Goal: Information Seeking & Learning: Learn about a topic

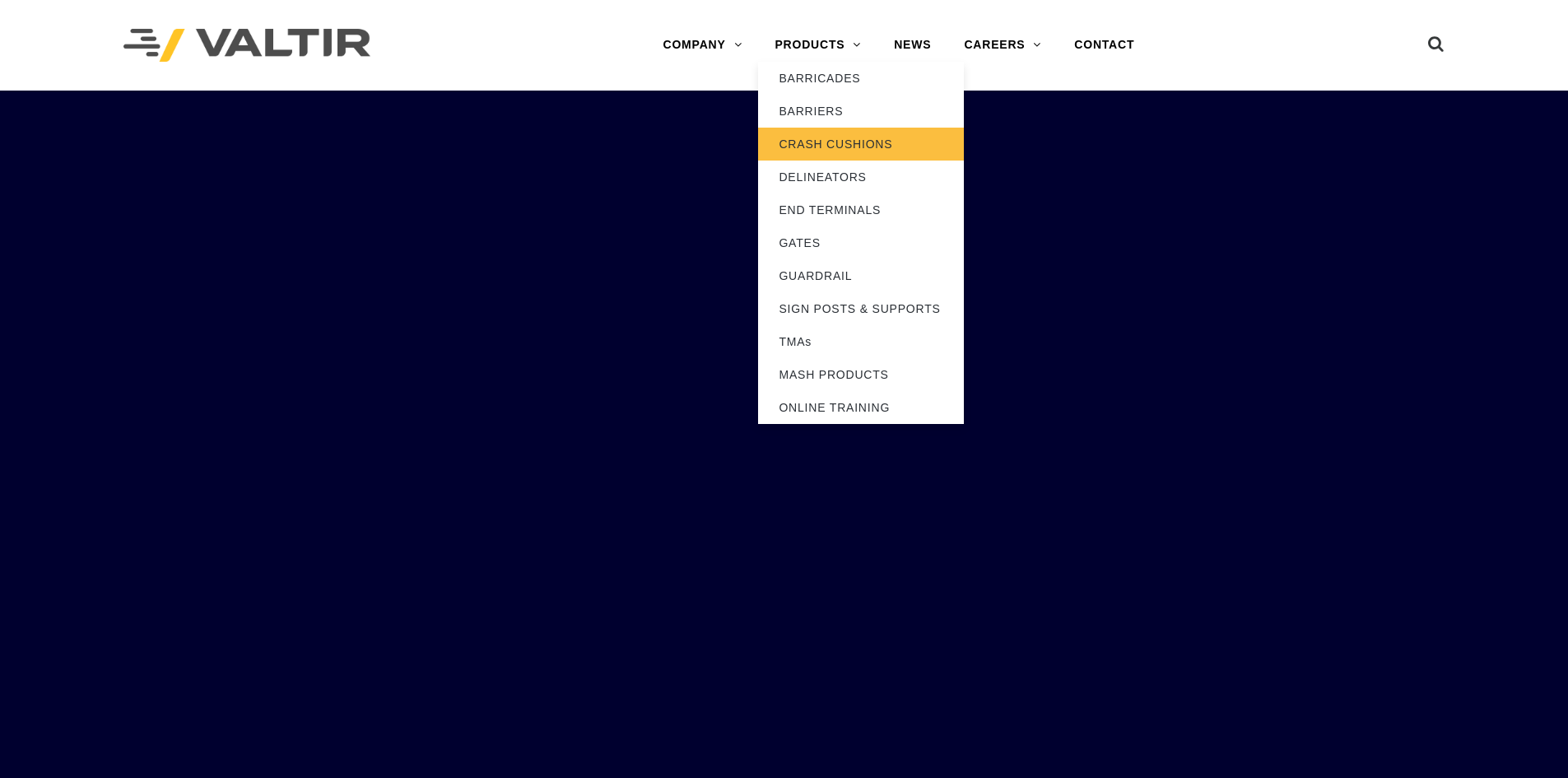
click at [819, 143] on link "CRASH CUSHIONS" at bounding box center [860, 144] width 206 height 33
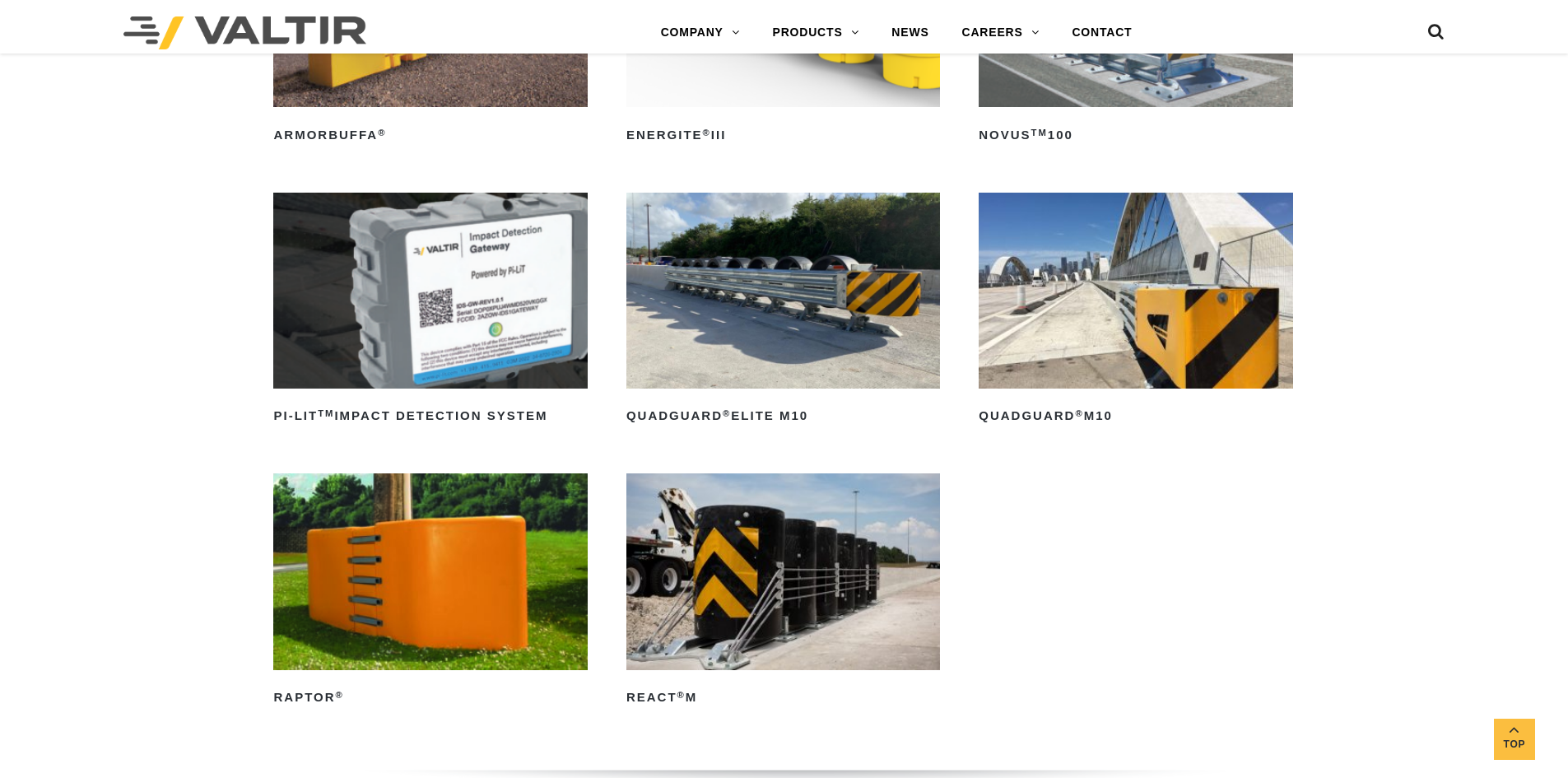
scroll to position [329, 0]
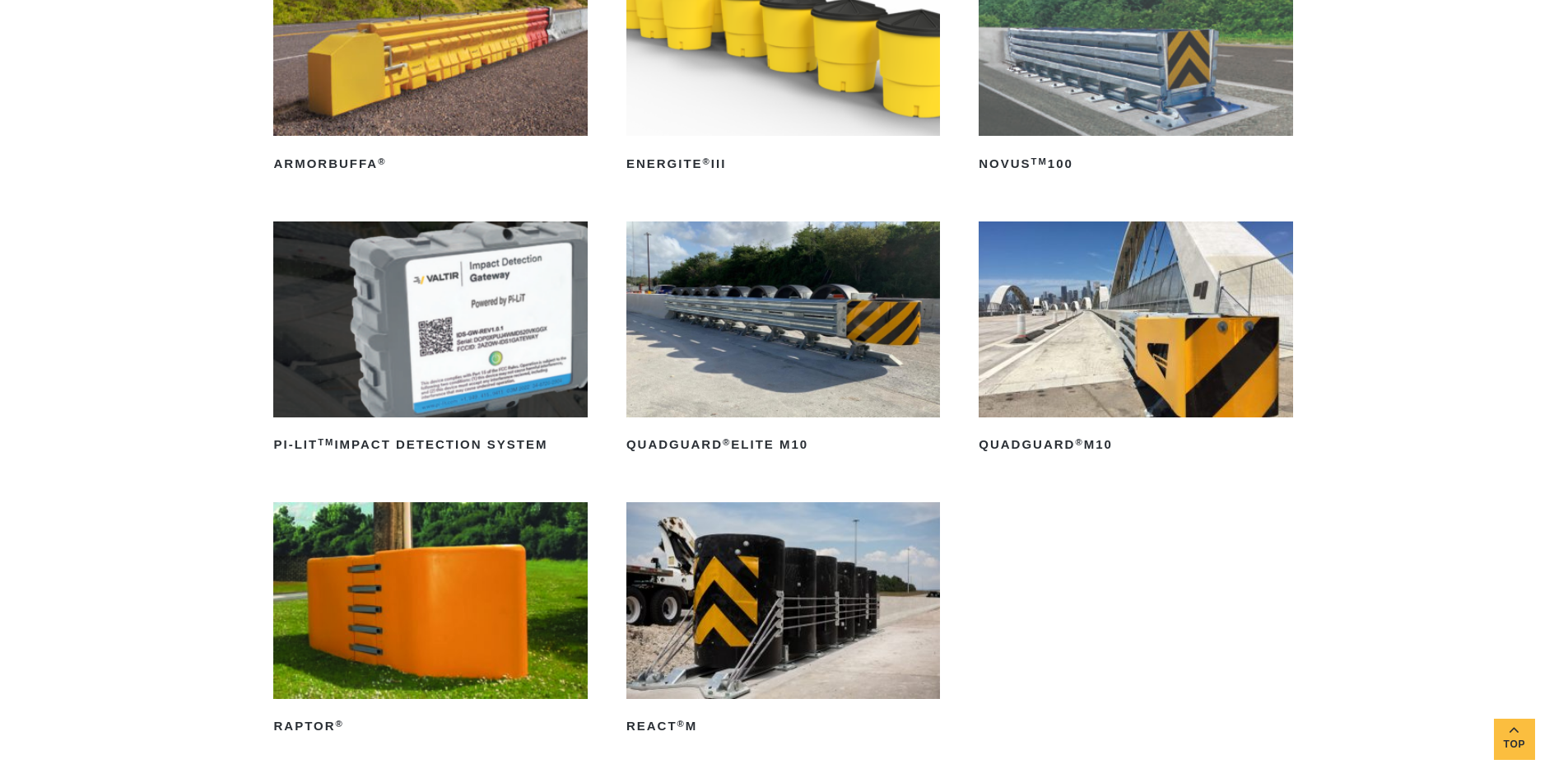
click at [1101, 365] on img at bounding box center [1136, 319] width 313 height 196
click at [1102, 365] on img at bounding box center [1136, 319] width 313 height 196
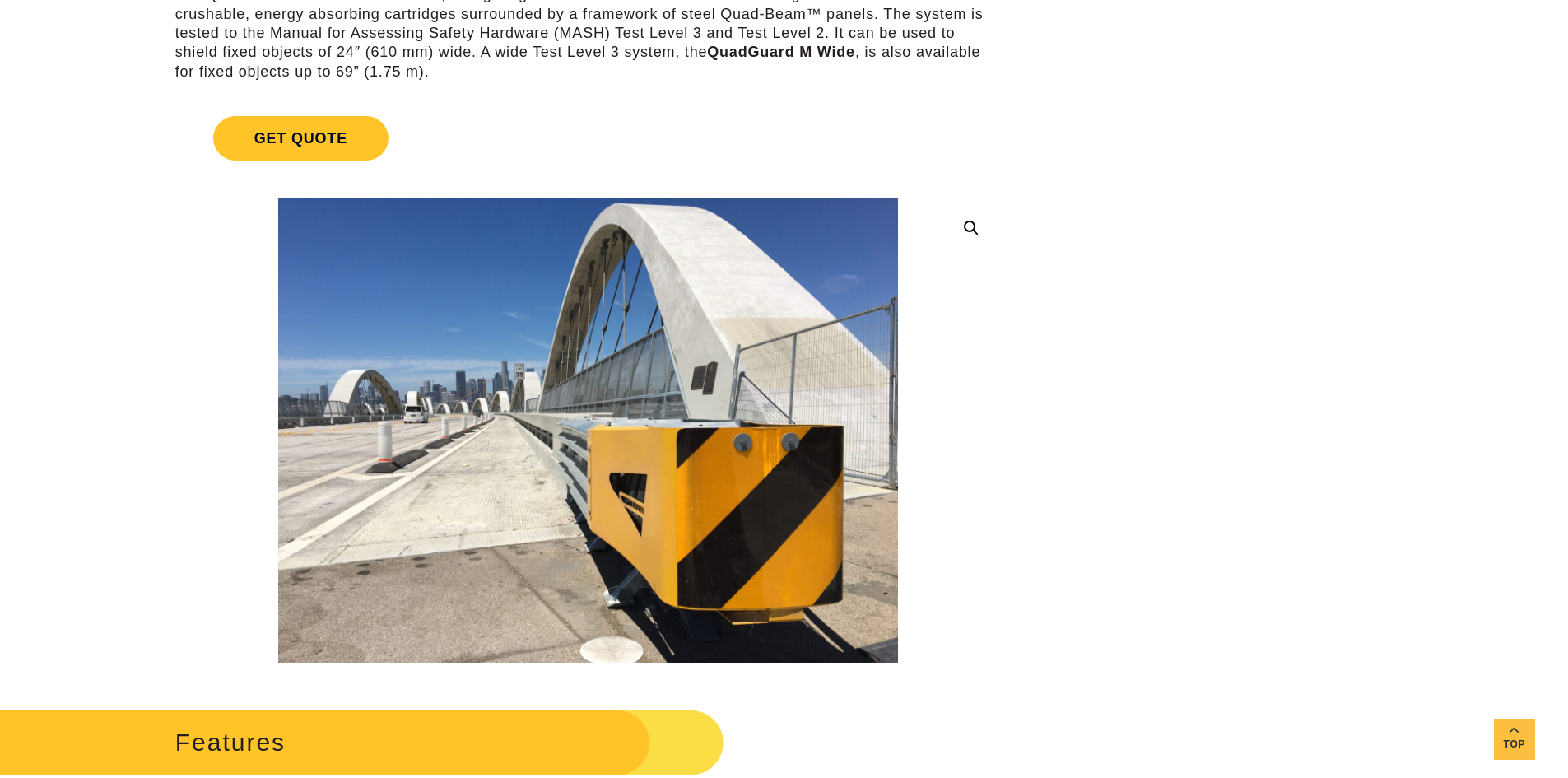
scroll to position [82, 0]
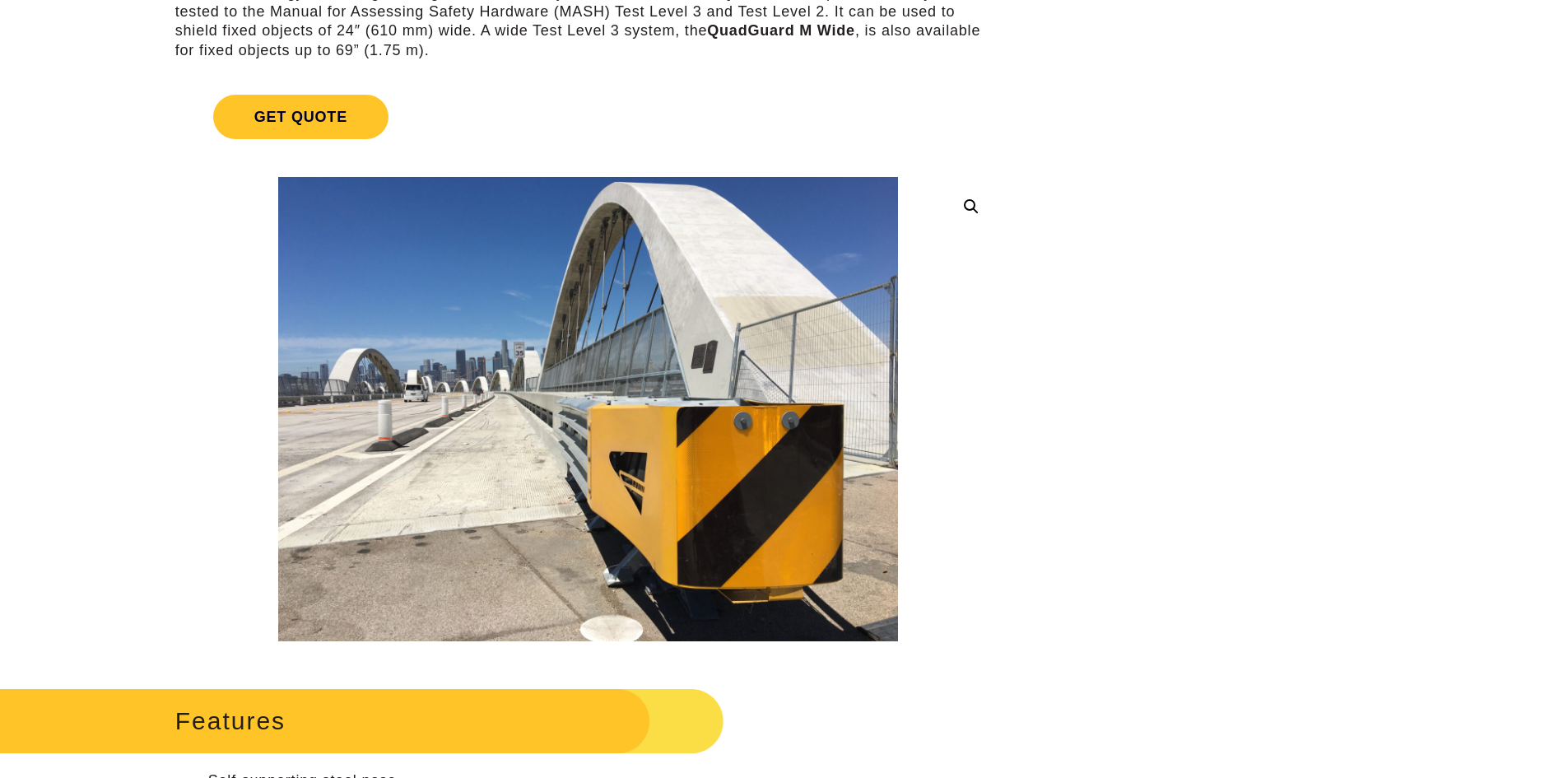
scroll to position [0, 0]
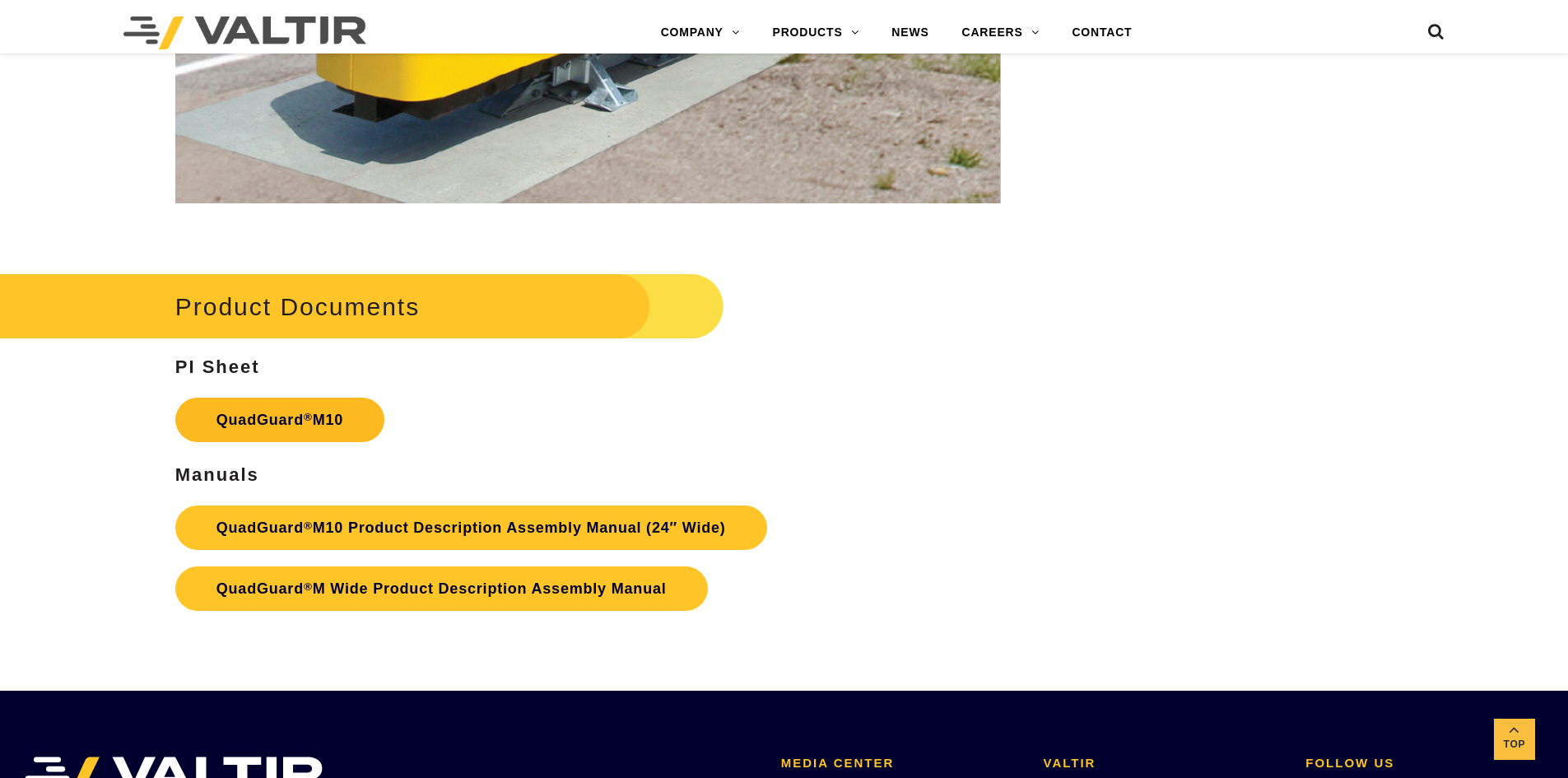
scroll to position [5927, 0]
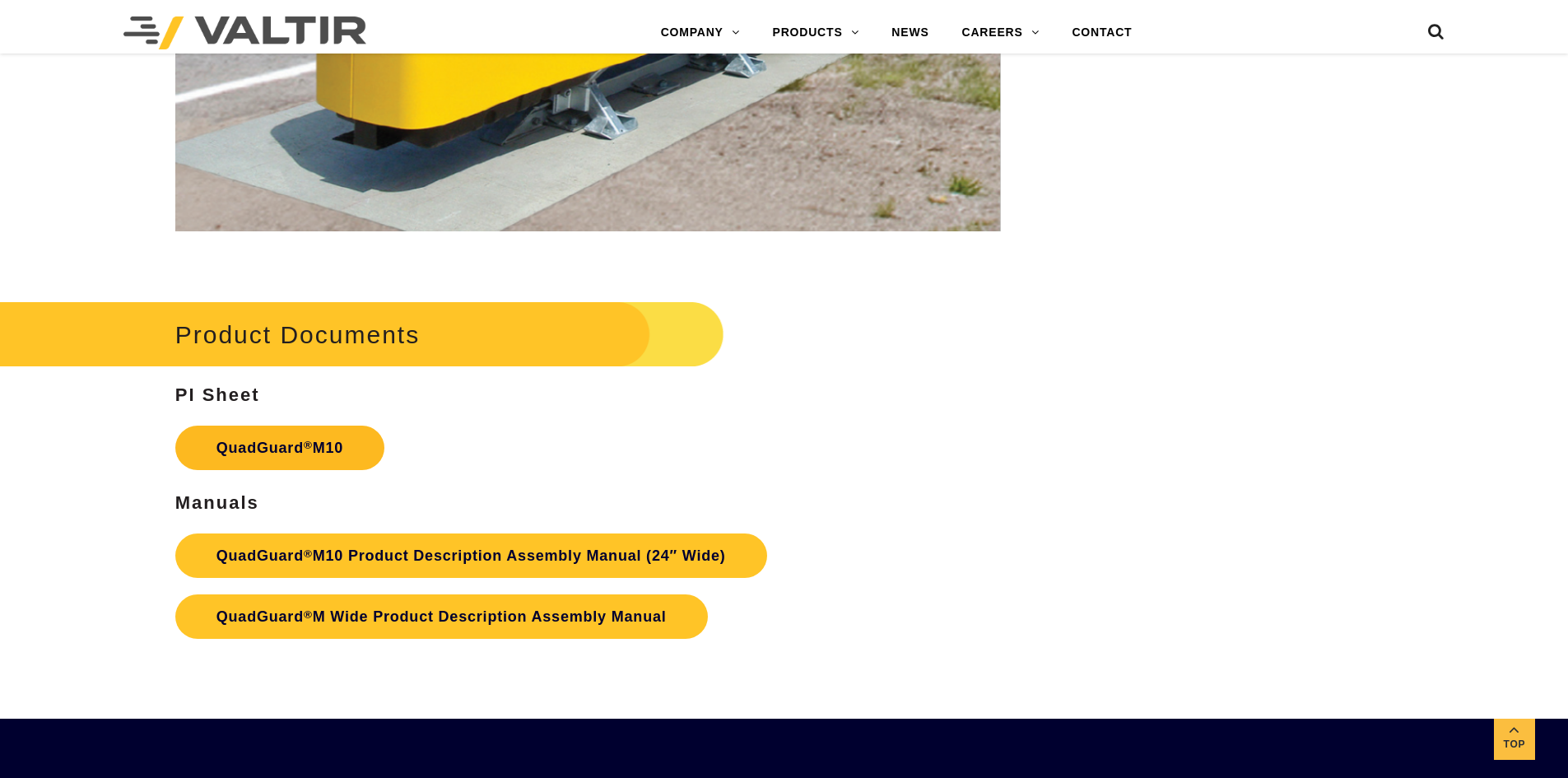
click at [283, 432] on link "QuadGuard ® M10" at bounding box center [279, 448] width 209 height 44
